Goal: Transaction & Acquisition: Purchase product/service

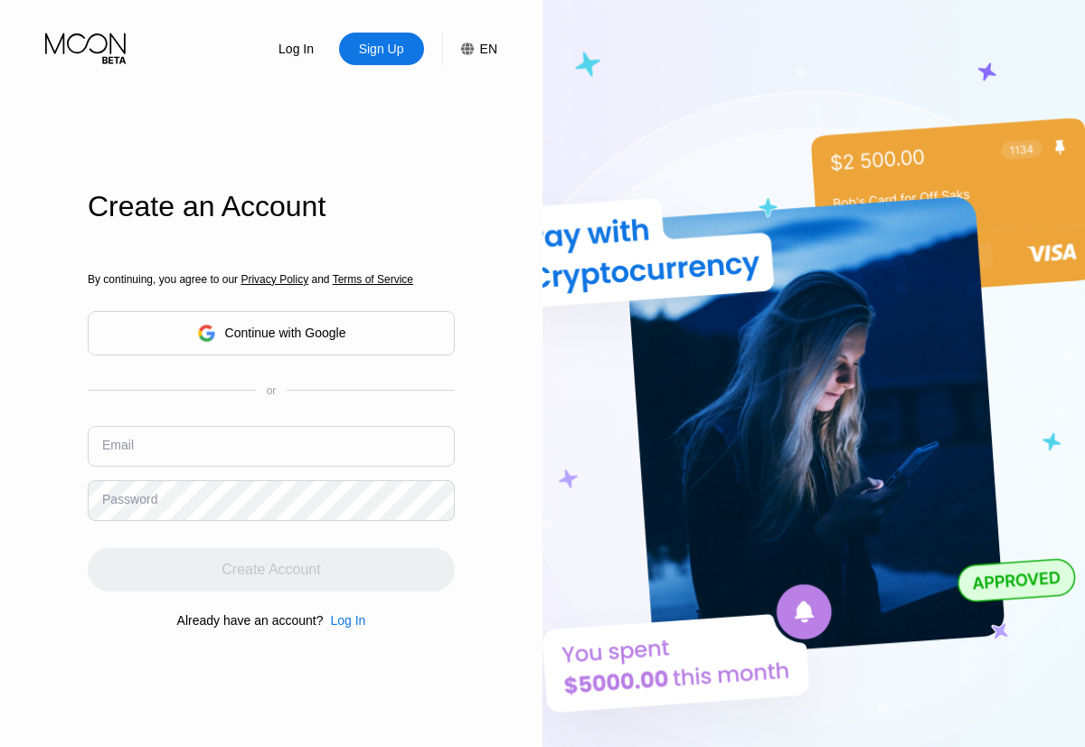
click at [271, 426] on input "text" at bounding box center [271, 446] width 367 height 41
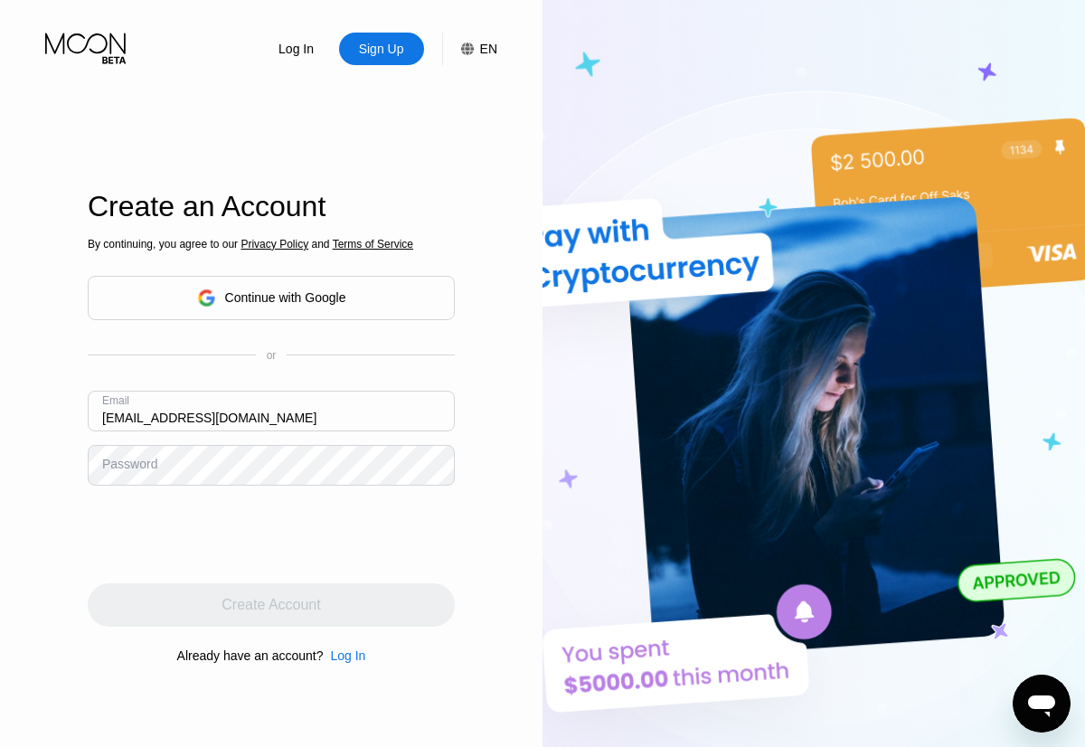
type input "[EMAIL_ADDRESS][DOMAIN_NAME]"
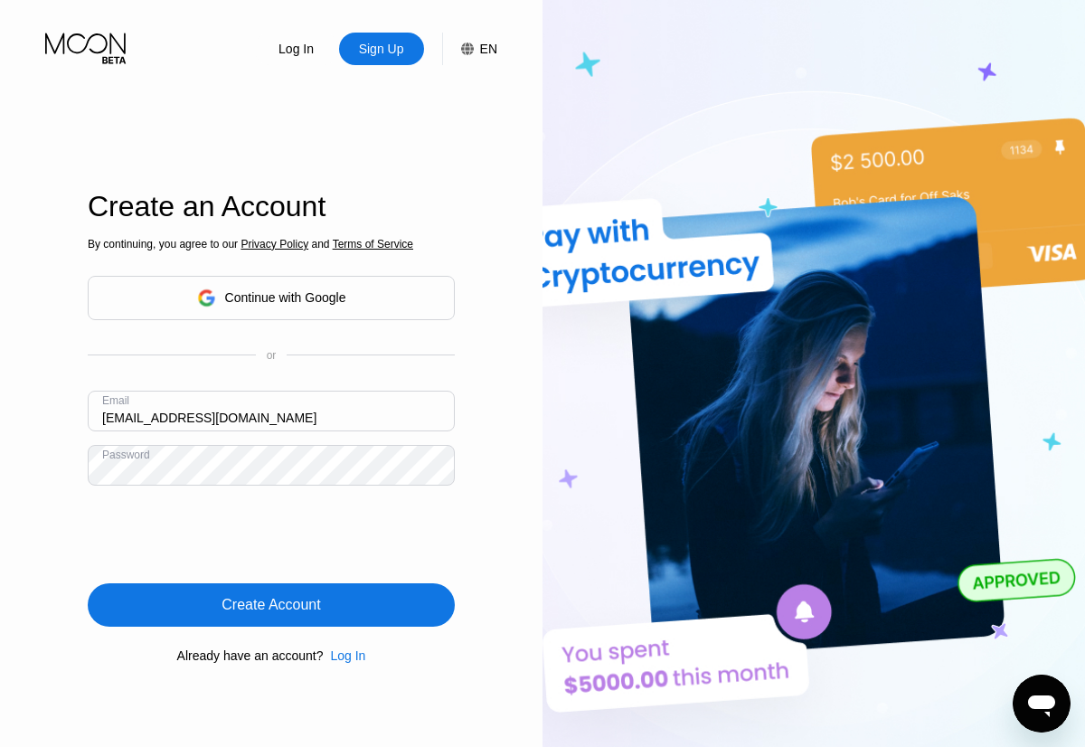
click at [271, 605] on div "Create Account" at bounding box center [271, 605] width 99 height 18
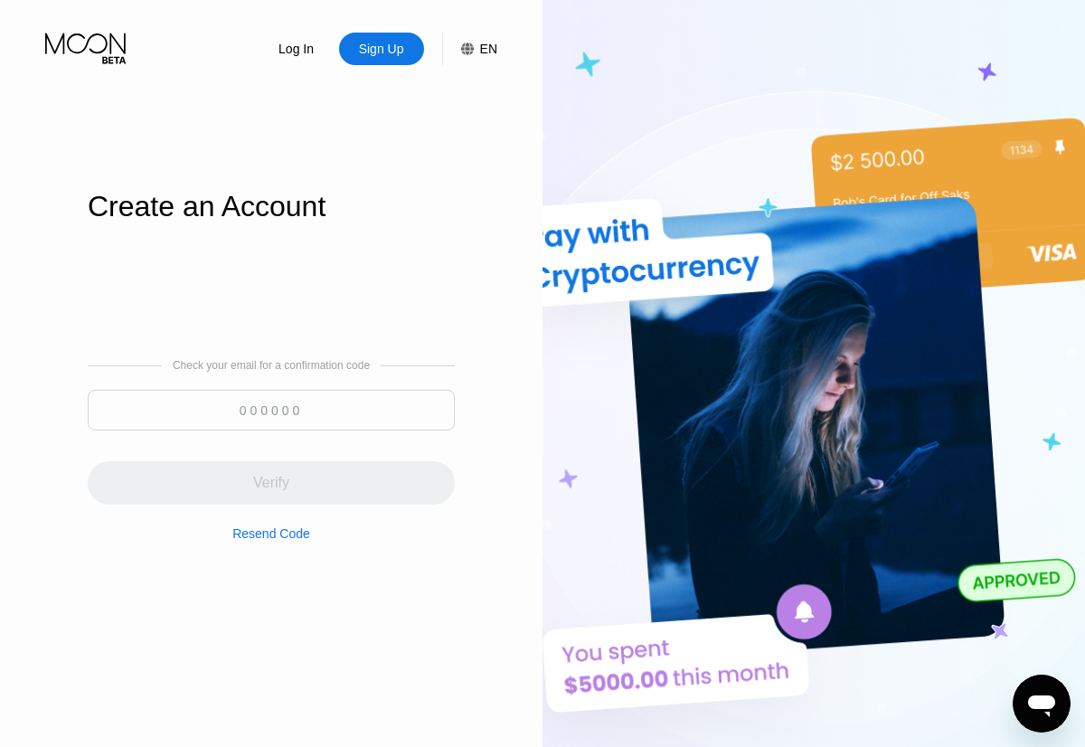
click at [271, 410] on input at bounding box center [271, 410] width 367 height 41
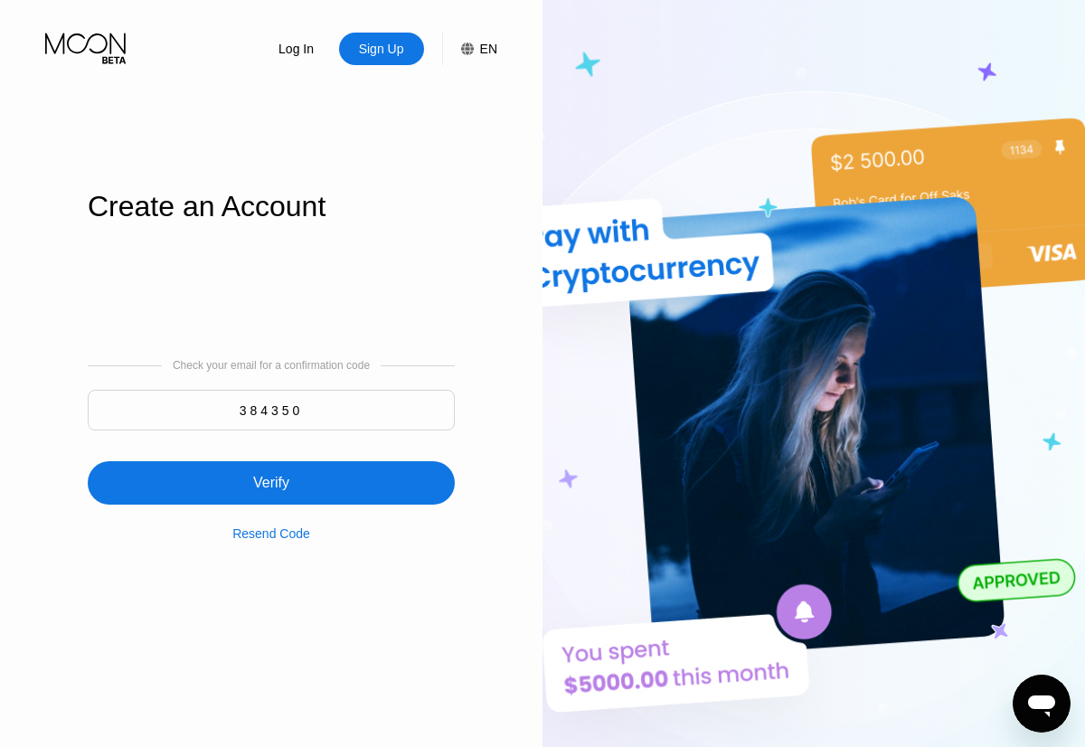
type input "384350"
click at [271, 472] on div "Verify" at bounding box center [271, 482] width 367 height 43
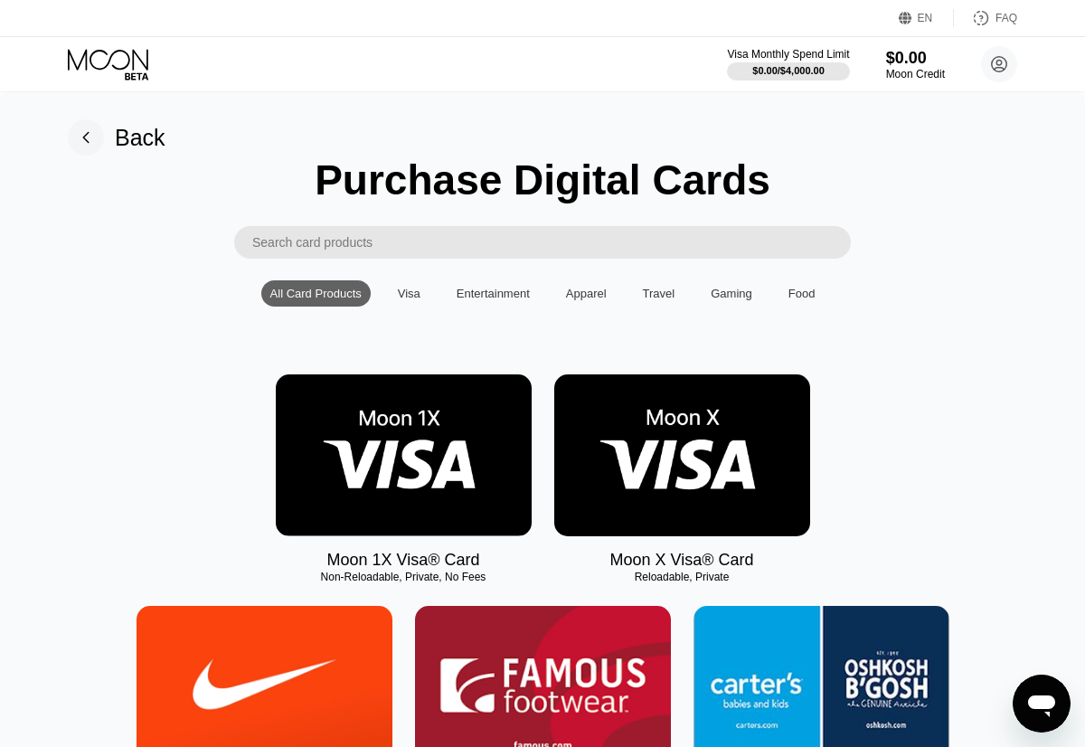
click at [403, 456] on img at bounding box center [404, 455] width 256 height 162
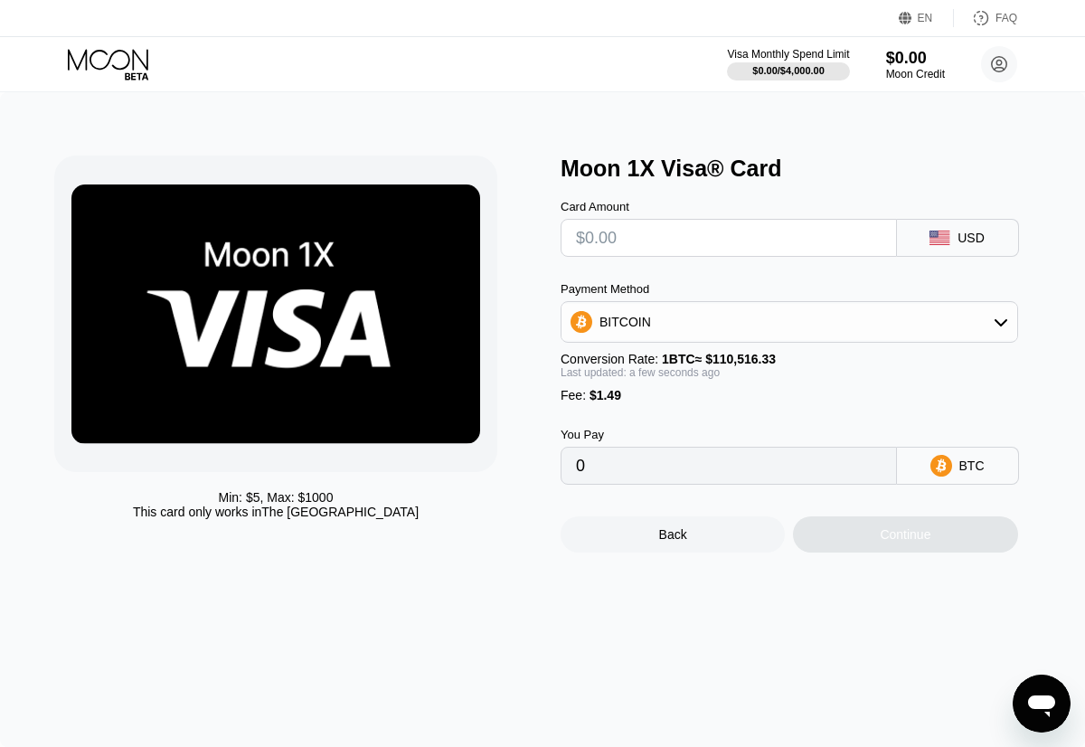
click at [728, 238] on input "text" at bounding box center [729, 238] width 306 height 36
type input "$2"
type input "0.00003158"
type input "$28"
type input "0.00026684"
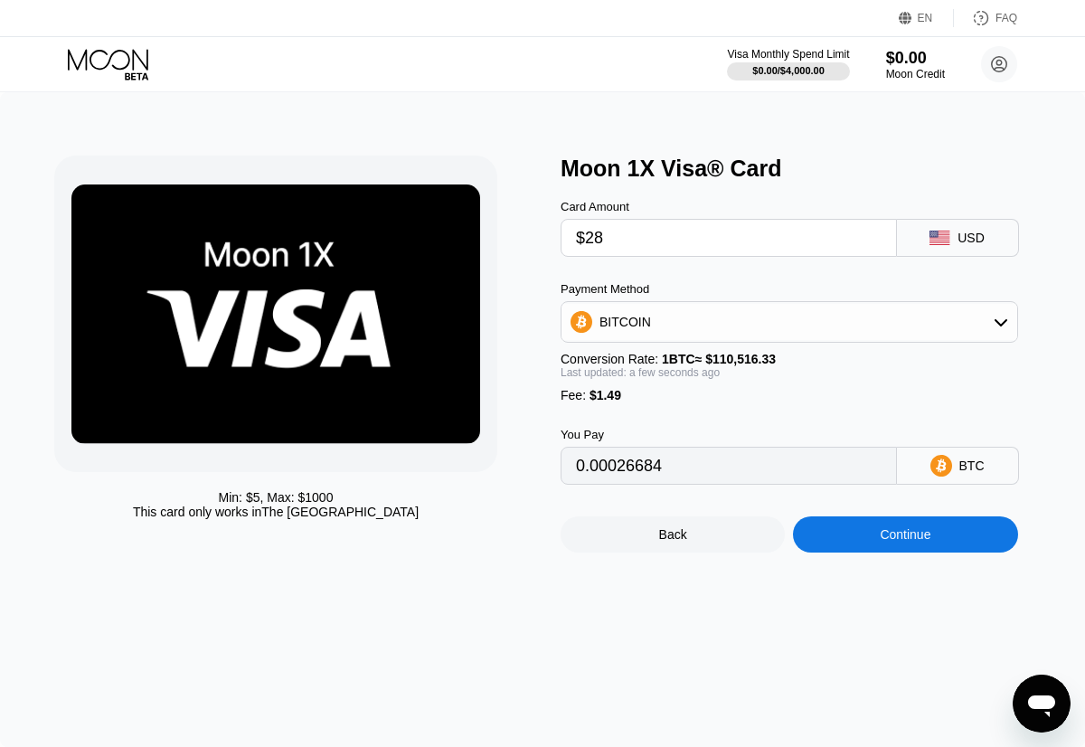
type input "$280"
type input "0.00254705"
click at [905, 535] on div "Continue" at bounding box center [905, 534] width 51 height 14
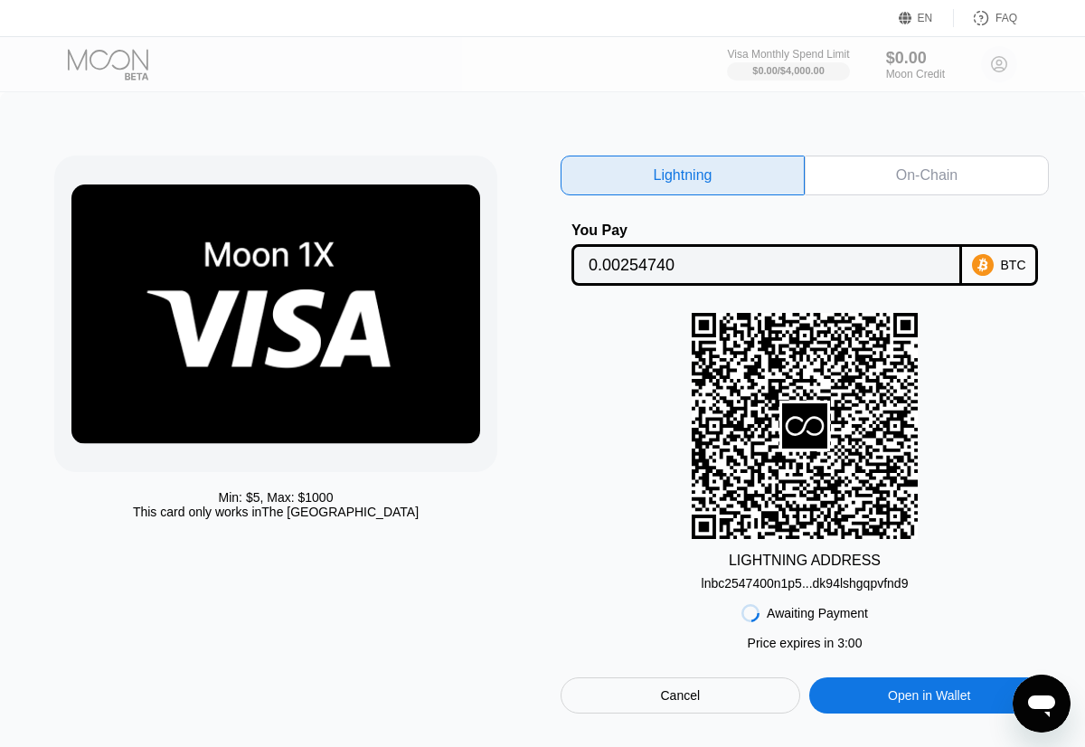
click at [927, 175] on div "On-Chain" at bounding box center [927, 175] width 62 height 18
